Goal: Information Seeking & Learning: Learn about a topic

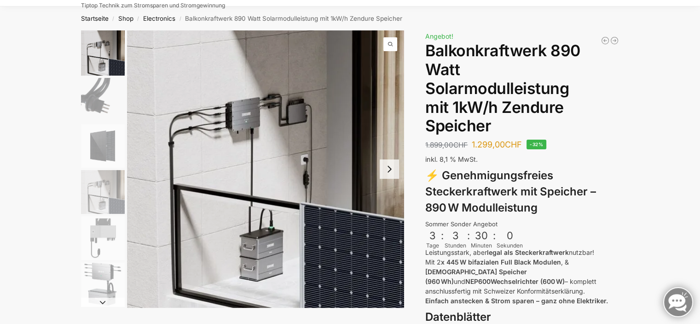
scroll to position [46, 0]
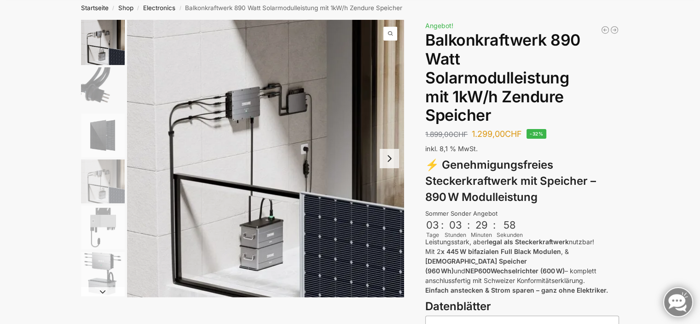
click at [390, 162] on button "Next slide" at bounding box center [389, 158] width 19 height 19
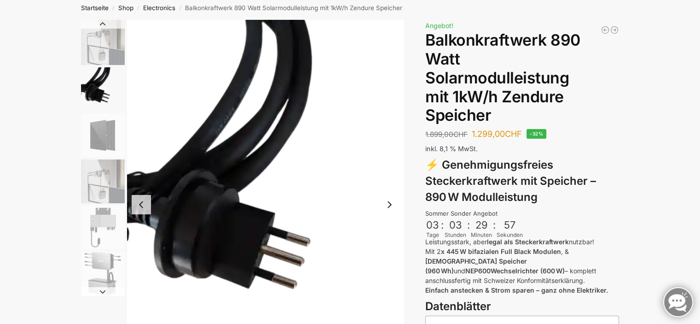
click at [393, 204] on button "Next slide" at bounding box center [389, 204] width 19 height 19
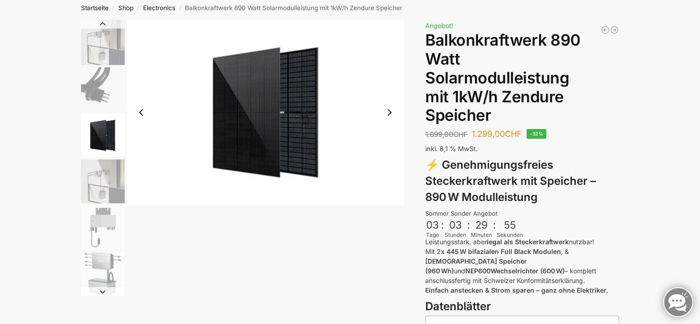
click at [392, 204] on img "3 / 6" at bounding box center [265, 112] width 277 height 185
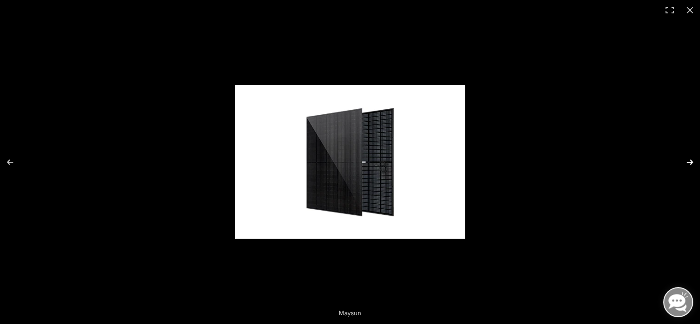
click at [696, 161] on button "Next (arrow right)" at bounding box center [684, 162] width 32 height 46
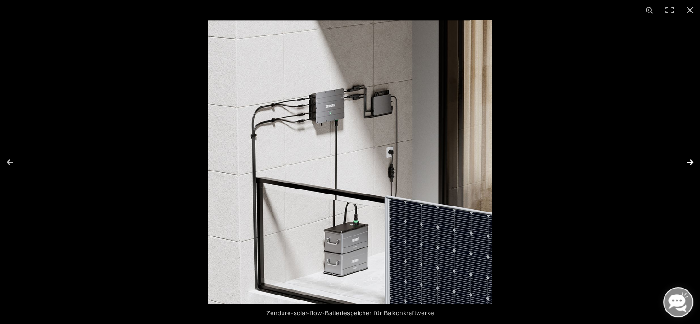
click at [693, 163] on button "Next (arrow right)" at bounding box center [684, 162] width 32 height 46
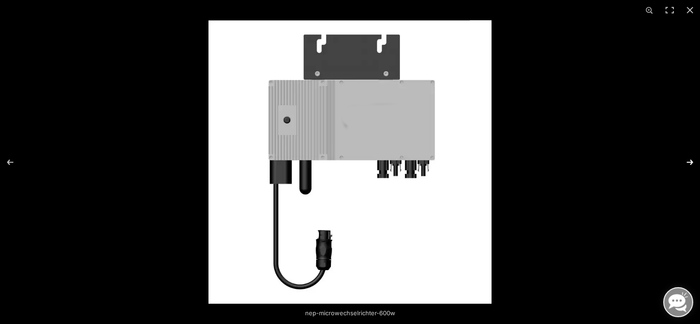
click at [693, 163] on button "Next (arrow right)" at bounding box center [684, 162] width 32 height 46
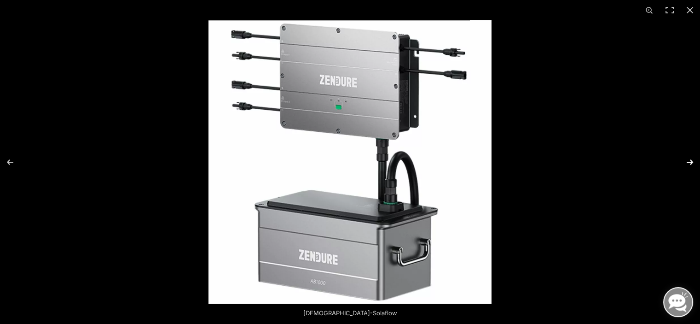
click at [693, 163] on button "Next (arrow right)" at bounding box center [684, 162] width 32 height 46
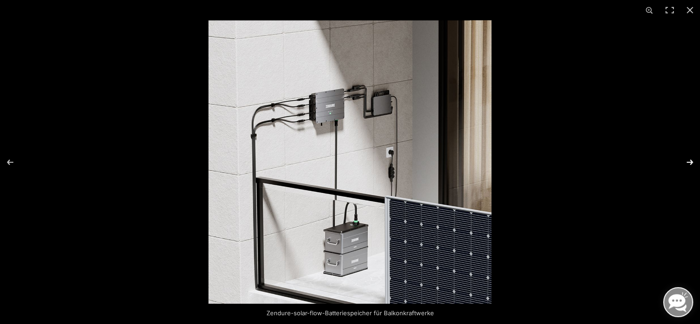
click at [693, 163] on button "Next (arrow right)" at bounding box center [684, 162] width 32 height 46
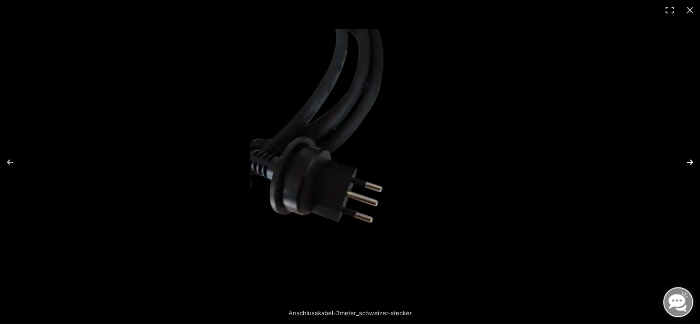
click at [693, 163] on button "Next (arrow right)" at bounding box center [684, 162] width 32 height 46
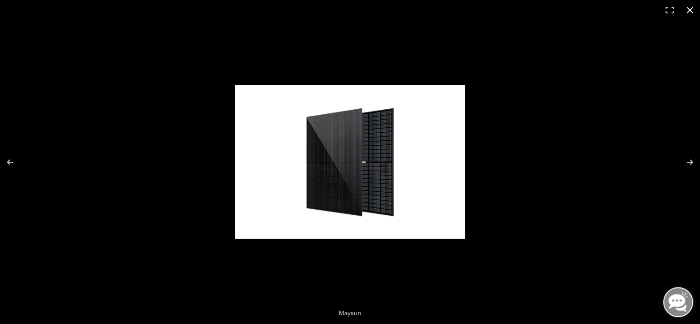
click at [690, 14] on button "Close (Esc)" at bounding box center [690, 10] width 20 height 20
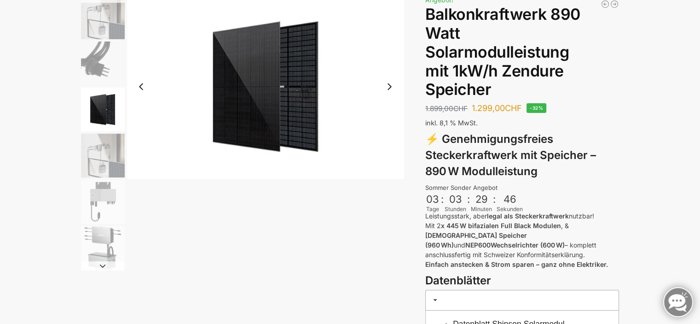
scroll to position [92, 0]
